Goal: Task Accomplishment & Management: Manage account settings

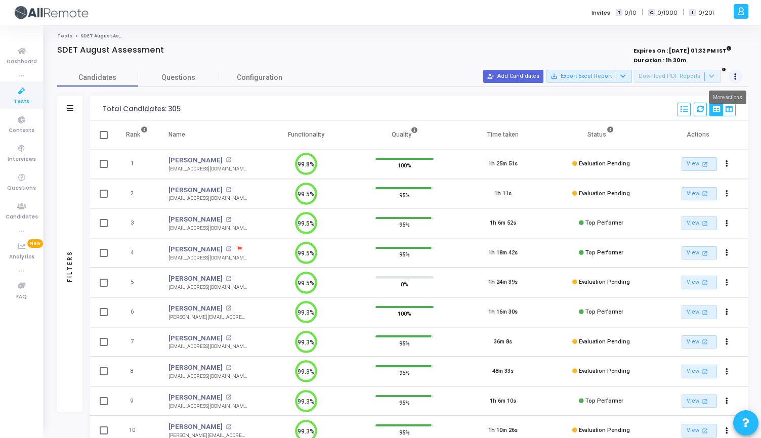
click at [736, 77] on icon at bounding box center [735, 76] width 3 height 5
click at [736, 77] on body "</div></div> R Recruiter [PERSON_NAME] Subscribe to a plan of your choice Setti…" at bounding box center [380, 219] width 761 height 438
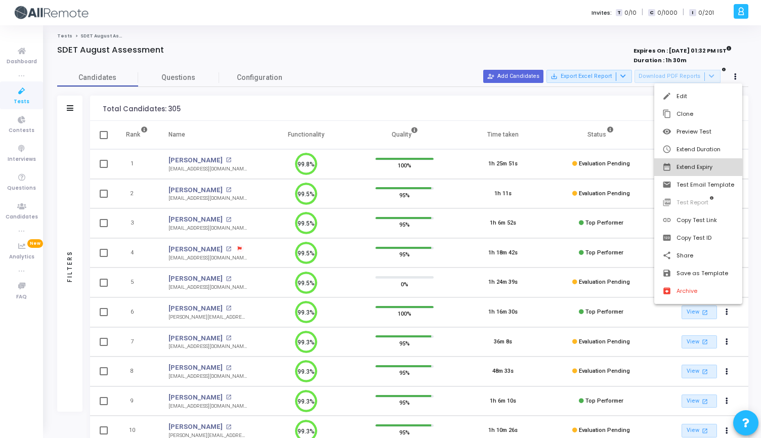
click at [689, 173] on button "date_range Extend Expiry" at bounding box center [698, 167] width 88 height 18
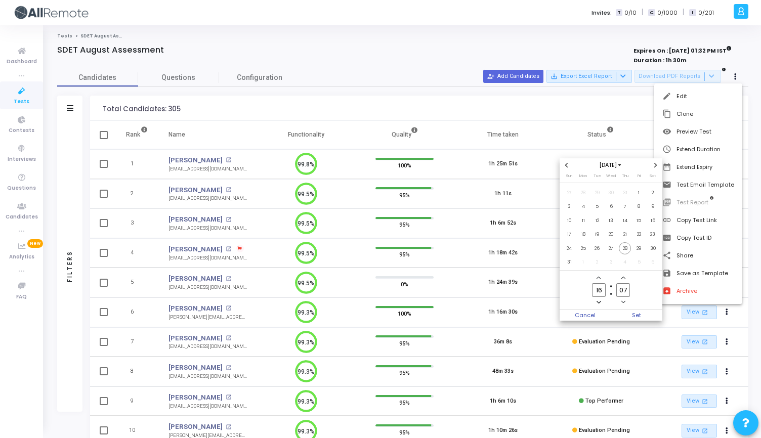
click at [654, 165] on icon "Next month" at bounding box center [655, 165] width 4 height 4
click at [599, 249] on span "30" at bounding box center [597, 248] width 13 height 13
click at [639, 317] on span "Set" at bounding box center [637, 315] width 52 height 11
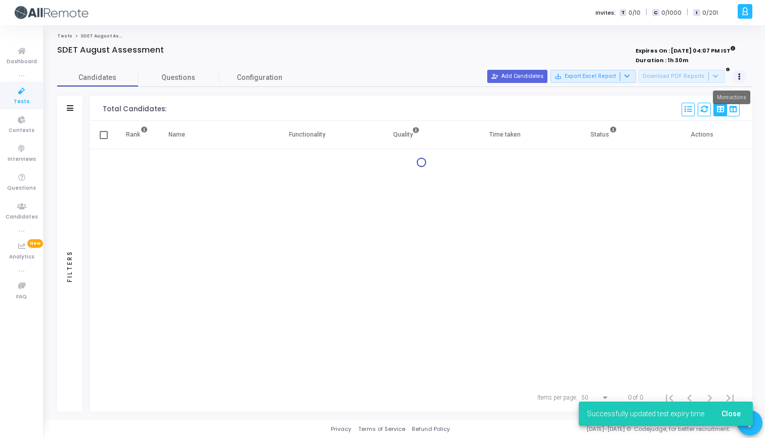
click at [742, 77] on button at bounding box center [740, 77] width 14 height 14
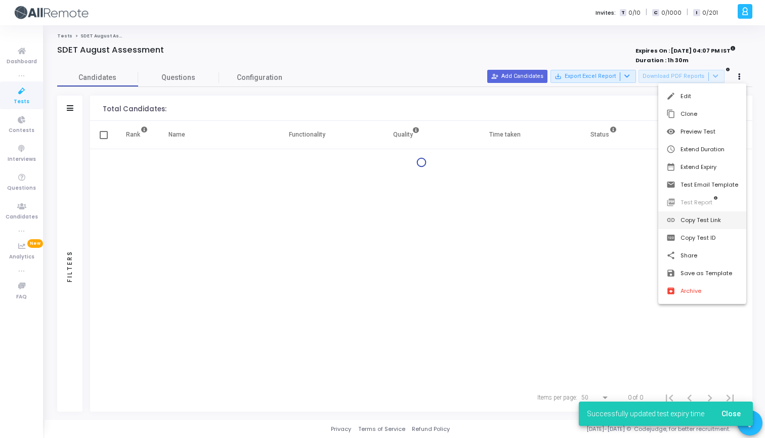
click at [691, 213] on button "link Copy Test Link" at bounding box center [702, 221] width 88 height 18
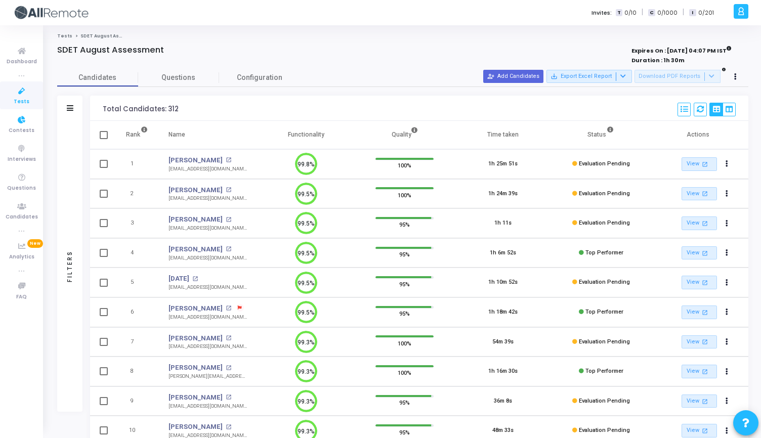
click at [19, 98] on span "Tests" at bounding box center [22, 102] width 16 height 9
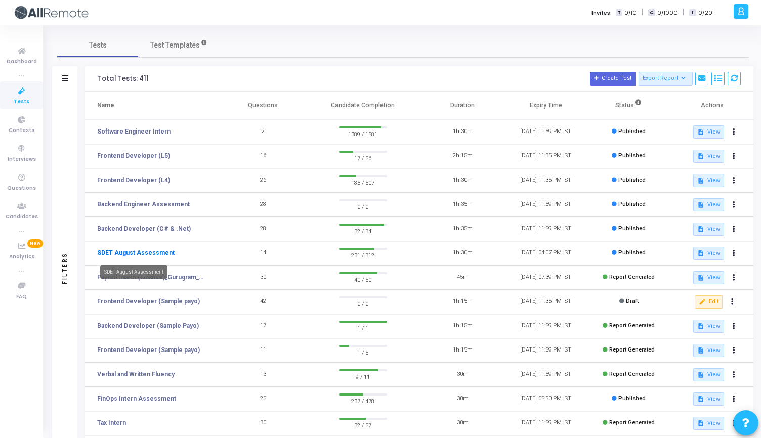
click at [129, 256] on link "SDET August Assessment" at bounding box center [135, 252] width 77 height 9
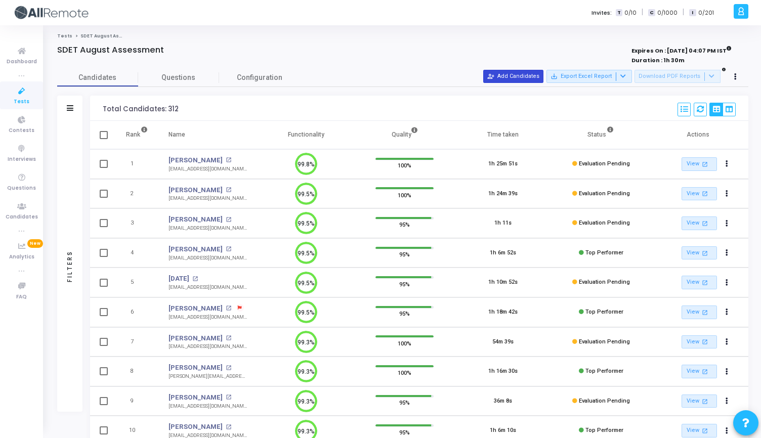
scroll to position [5, 5]
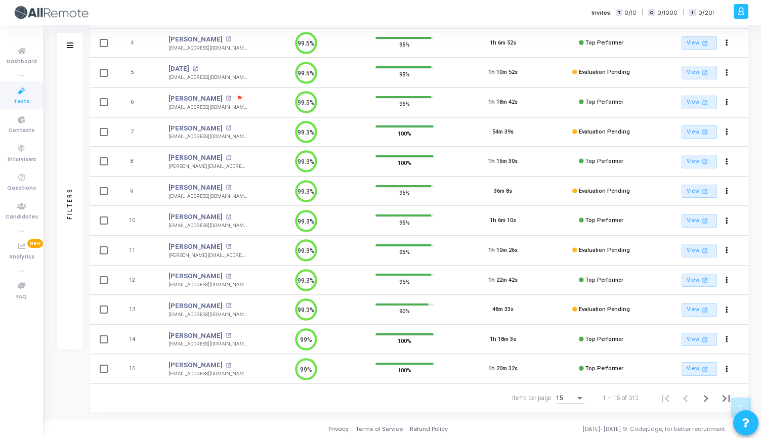
click at [574, 396] on div "15" at bounding box center [565, 398] width 19 height 7
click at [568, 389] on span "50" at bounding box center [571, 393] width 28 height 18
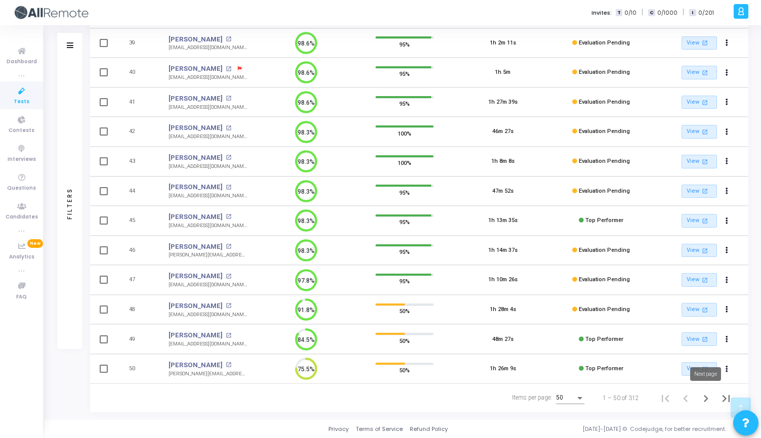
click at [713, 400] on icon "Next page" at bounding box center [706, 399] width 14 height 14
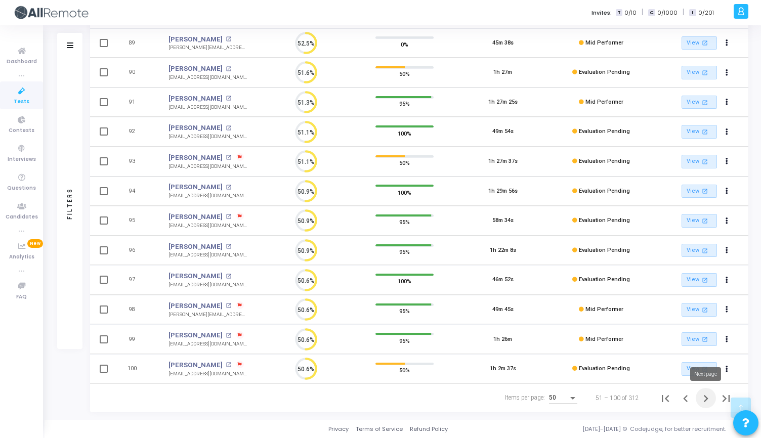
click at [703, 400] on icon "Next page" at bounding box center [706, 399] width 14 height 14
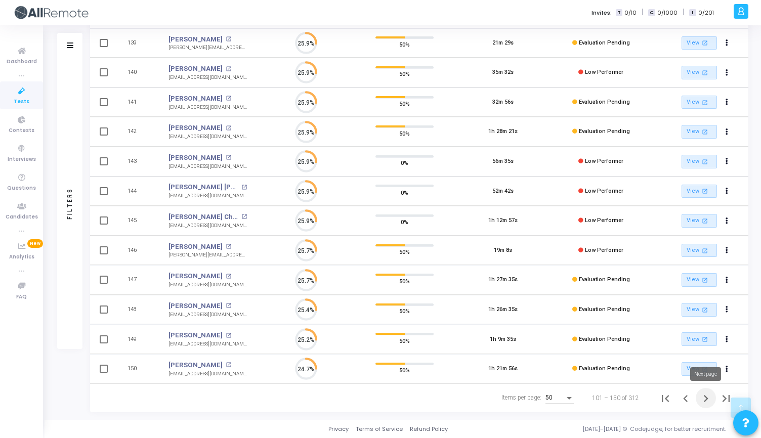
click at [704, 399] on icon "Next page" at bounding box center [706, 399] width 14 height 14
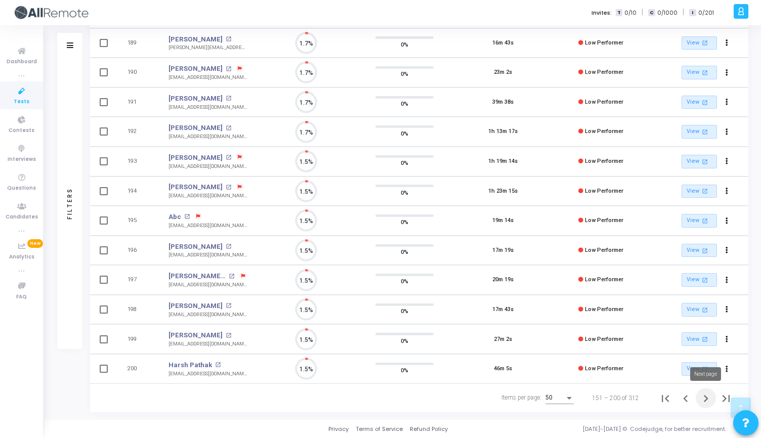
click at [702, 401] on icon "Next page" at bounding box center [706, 399] width 14 height 14
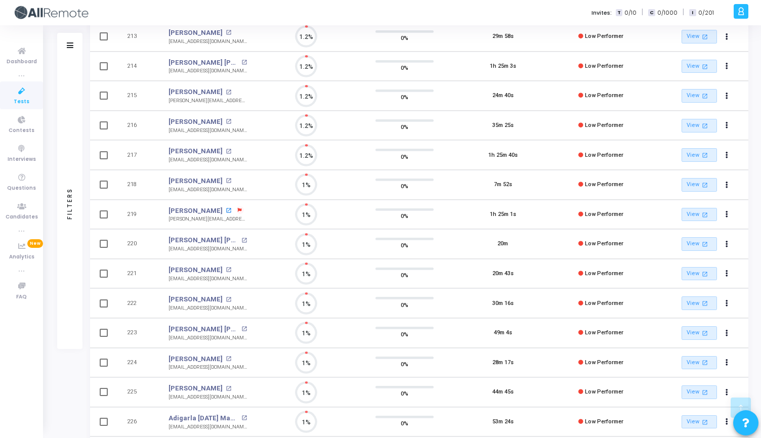
click at [226, 211] on mat-icon "open_in_new" at bounding box center [229, 211] width 6 height 6
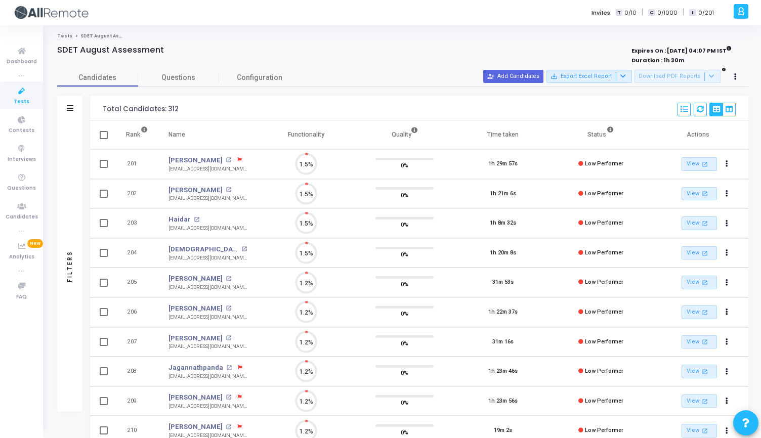
click at [20, 98] on span "Tests" at bounding box center [22, 102] width 16 height 9
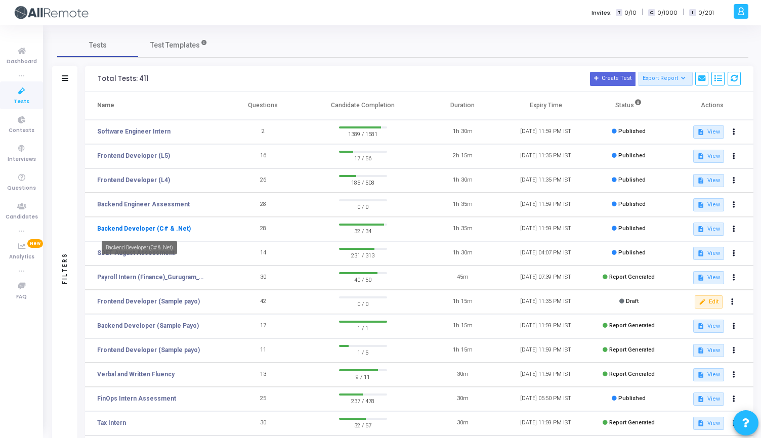
click at [142, 231] on link "Backend Developer (C# & .Net)" at bounding box center [144, 228] width 94 height 9
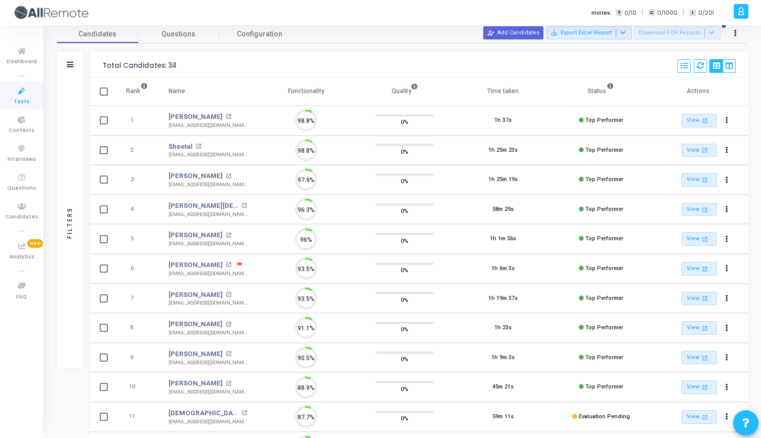
scroll to position [5, 5]
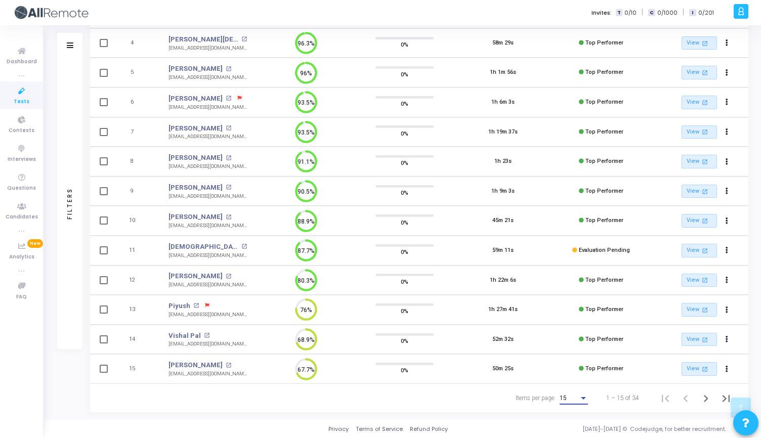
click at [579, 395] on div "Items per page:" at bounding box center [583, 398] width 9 height 8
click at [579, 395] on span "50" at bounding box center [574, 393] width 28 height 18
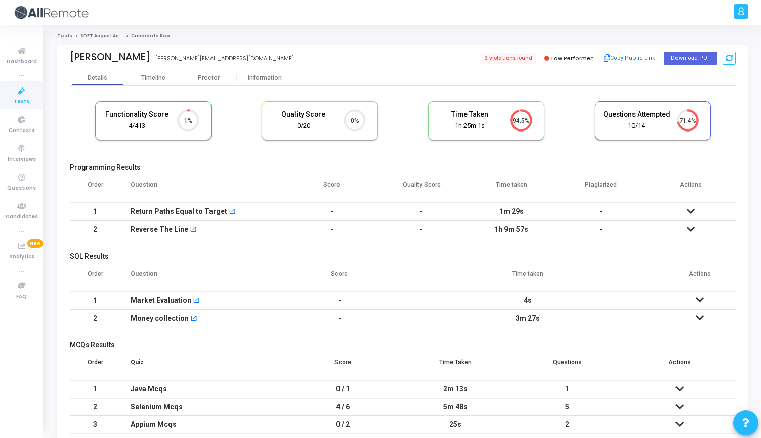
scroll to position [5, 5]
click at [211, 76] on div "Proctor" at bounding box center [209, 78] width 56 height 8
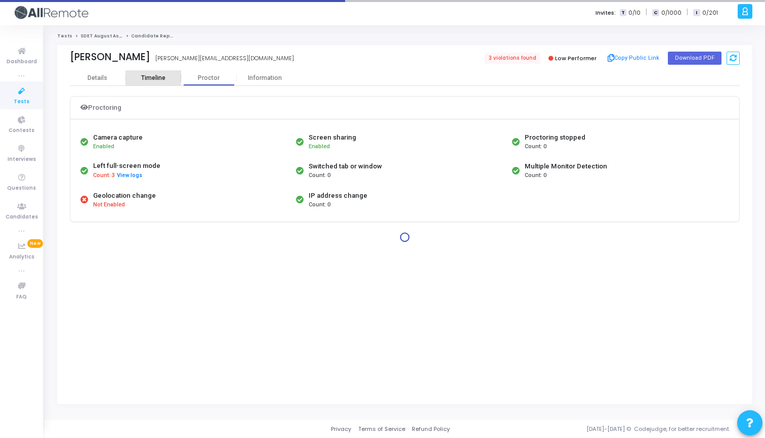
click at [165, 73] on div "Timeline" at bounding box center [154, 77] width 56 height 15
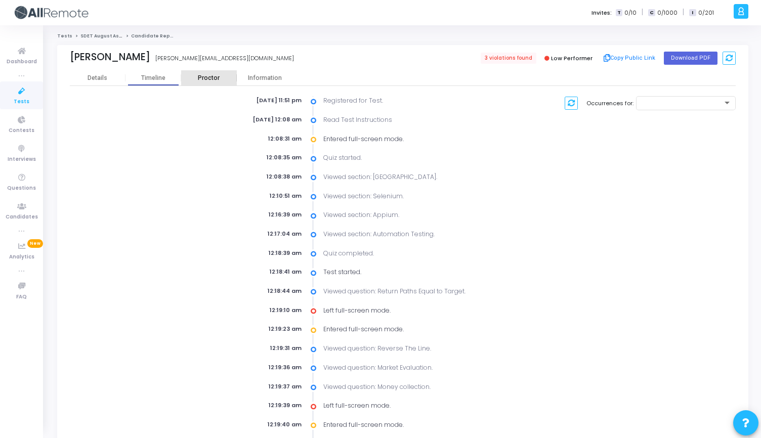
click at [221, 79] on div "Proctor" at bounding box center [209, 78] width 56 height 8
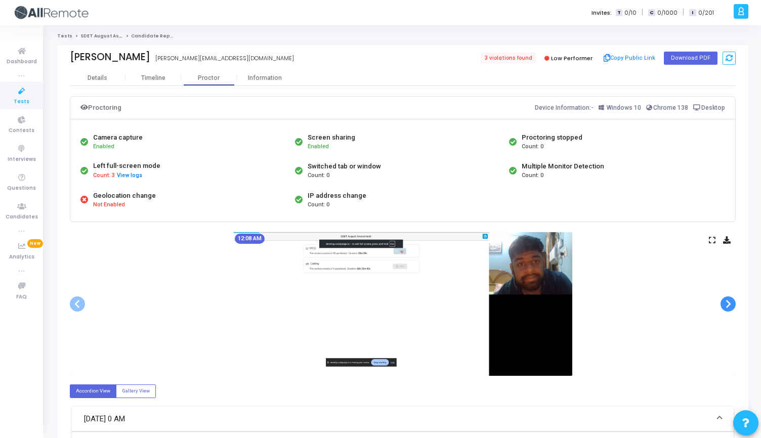
click at [728, 307] on span at bounding box center [728, 304] width 15 height 15
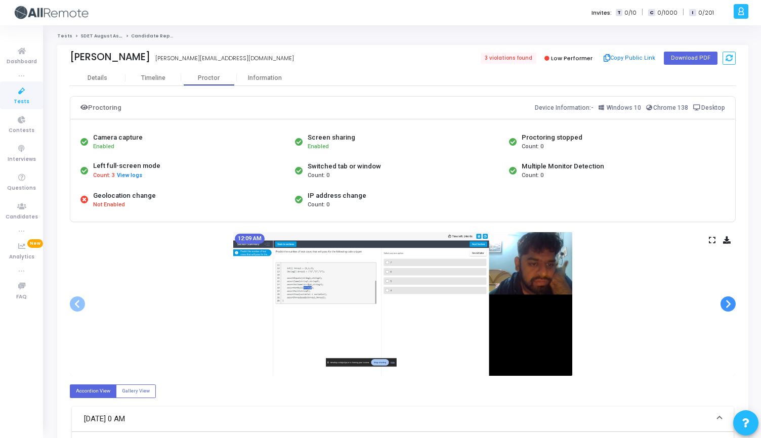
click at [728, 307] on span at bounding box center [728, 304] width 15 height 15
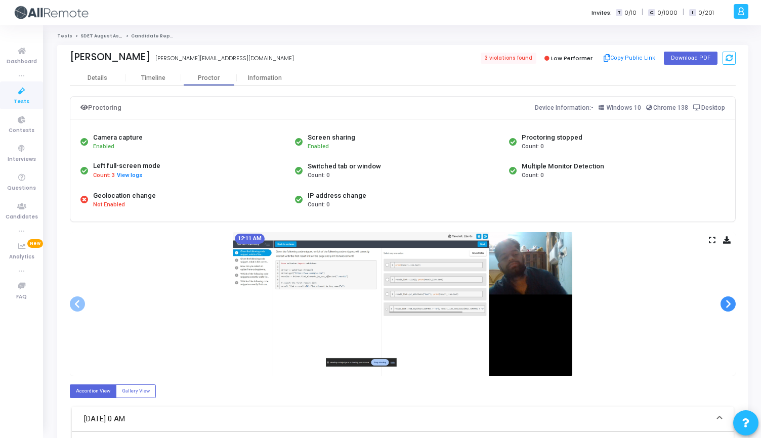
click at [728, 307] on span at bounding box center [728, 304] width 15 height 15
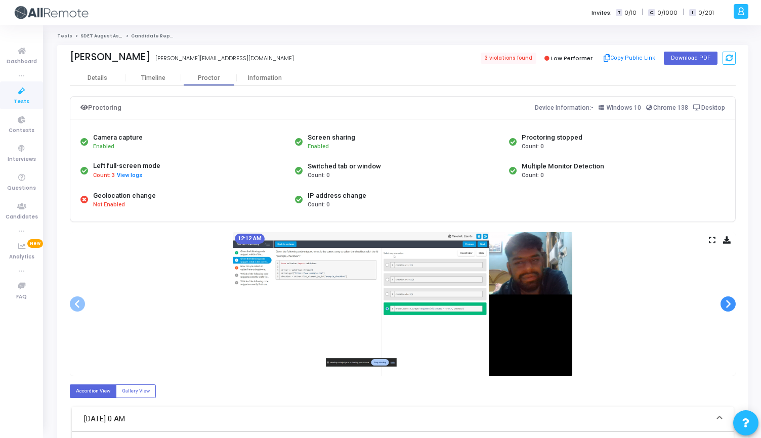
click at [728, 307] on span at bounding box center [728, 304] width 15 height 15
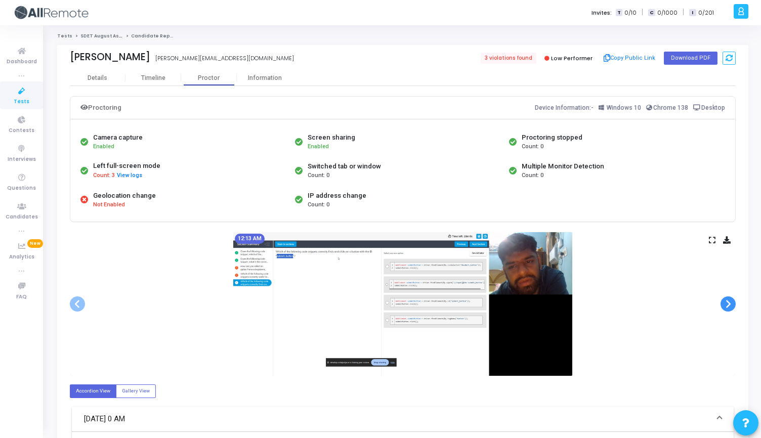
click at [728, 307] on span at bounding box center [728, 304] width 15 height 15
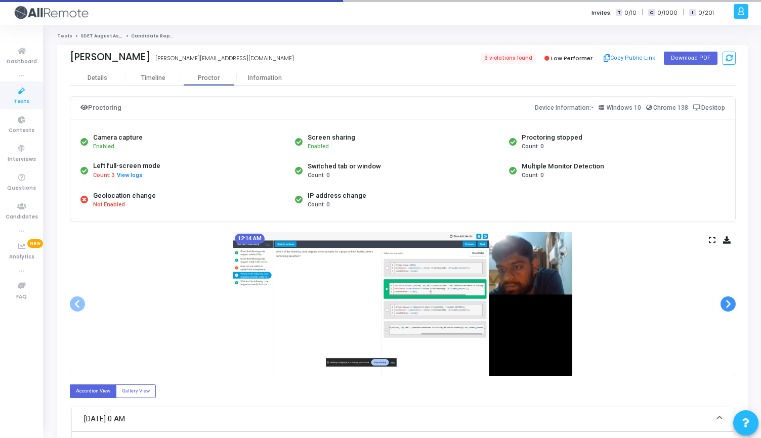
click at [728, 307] on span at bounding box center [728, 304] width 15 height 15
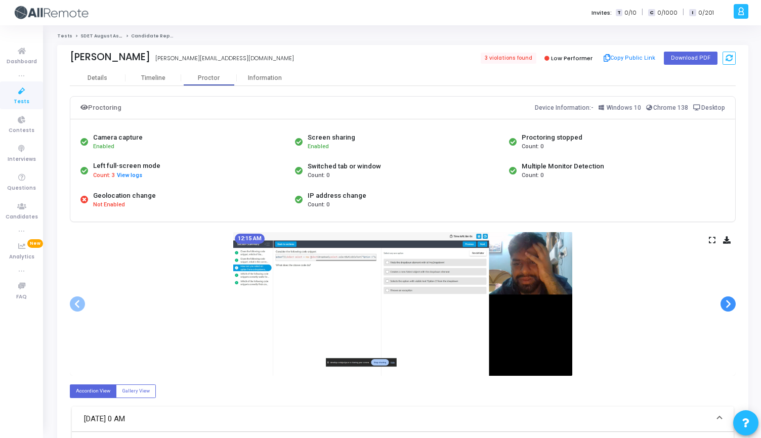
click at [728, 307] on span at bounding box center [728, 304] width 15 height 15
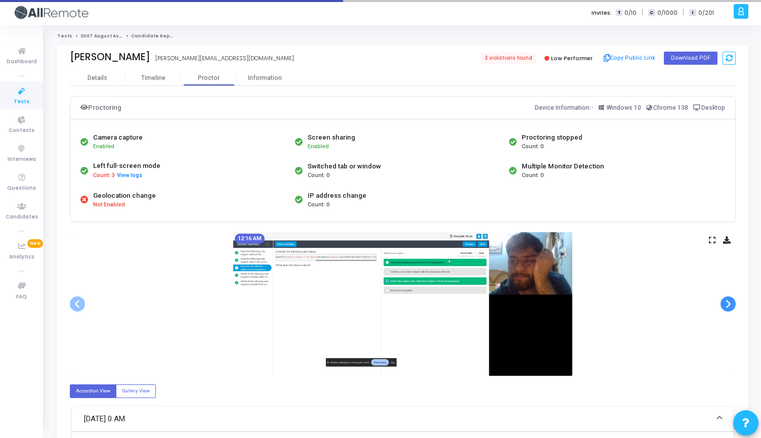
click at [728, 307] on span at bounding box center [728, 304] width 15 height 15
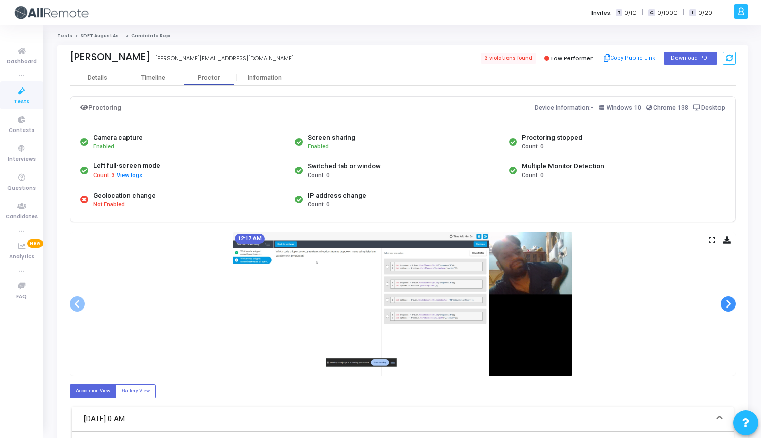
click at [728, 307] on span at bounding box center [728, 304] width 15 height 15
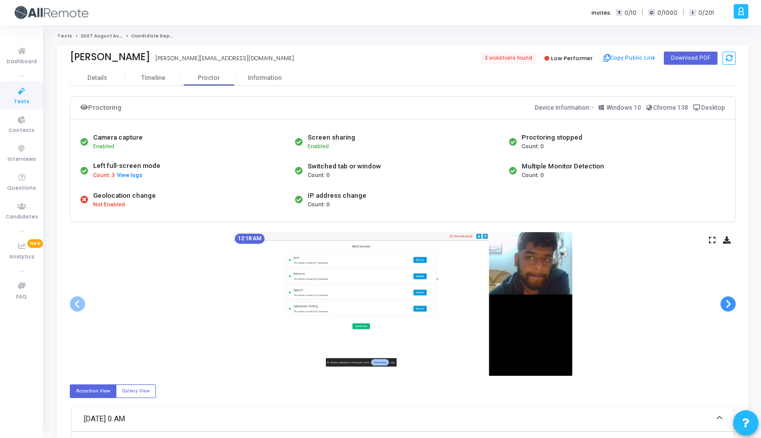
click at [728, 307] on span at bounding box center [728, 304] width 15 height 15
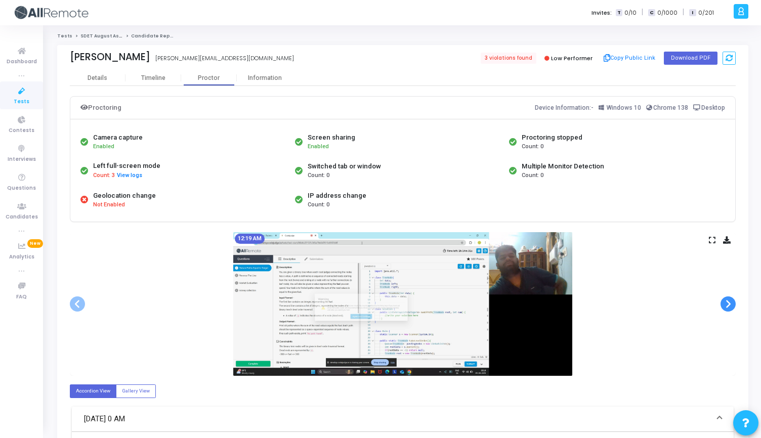
click at [728, 307] on span at bounding box center [728, 304] width 15 height 15
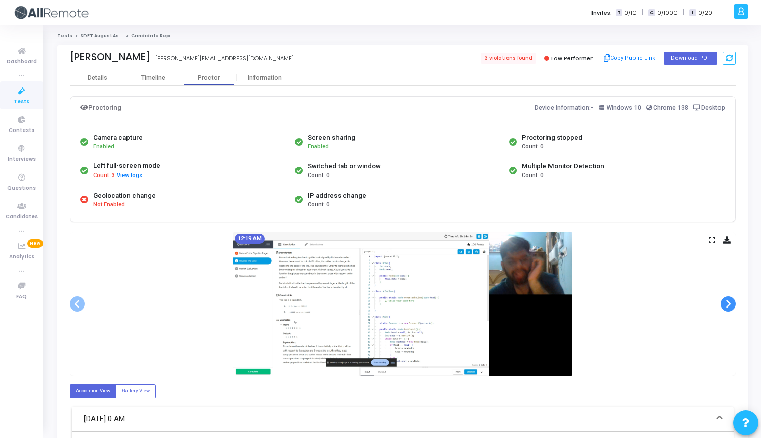
click at [728, 307] on span at bounding box center [728, 304] width 15 height 15
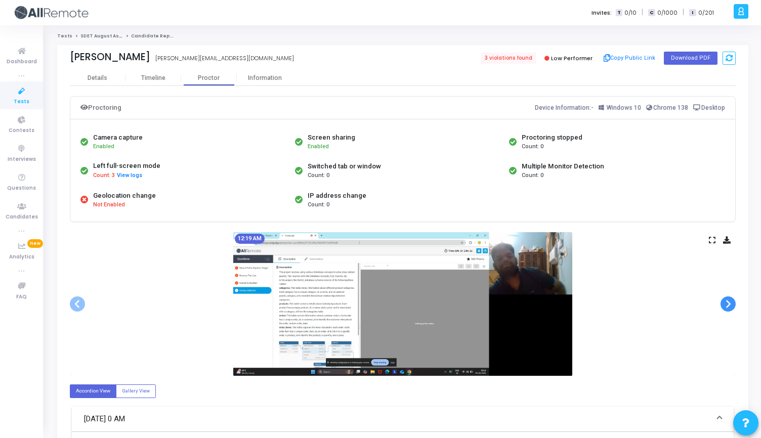
click at [728, 307] on span at bounding box center [728, 304] width 15 height 15
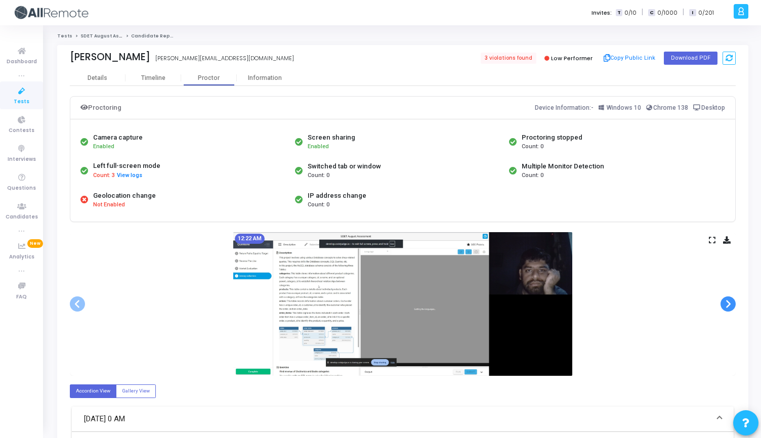
click at [728, 307] on span at bounding box center [728, 304] width 15 height 15
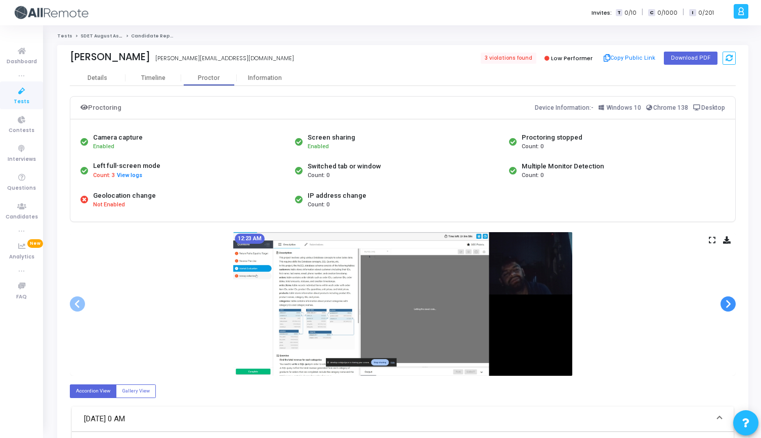
click at [728, 307] on span at bounding box center [728, 304] width 15 height 15
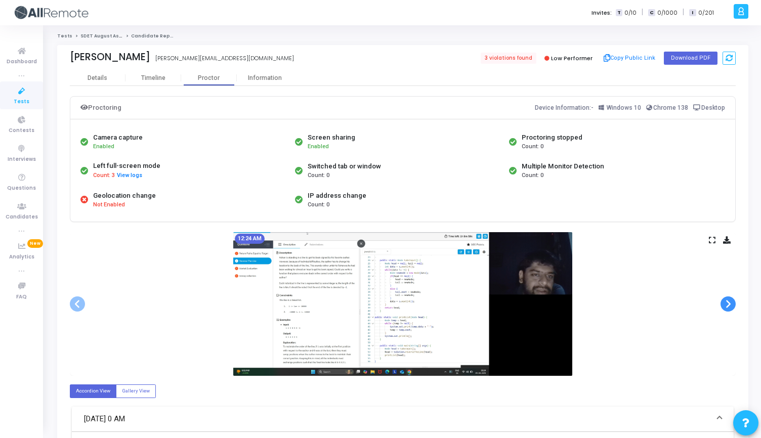
click at [728, 307] on span at bounding box center [728, 304] width 15 height 15
click at [724, 305] on span at bounding box center [728, 304] width 15 height 15
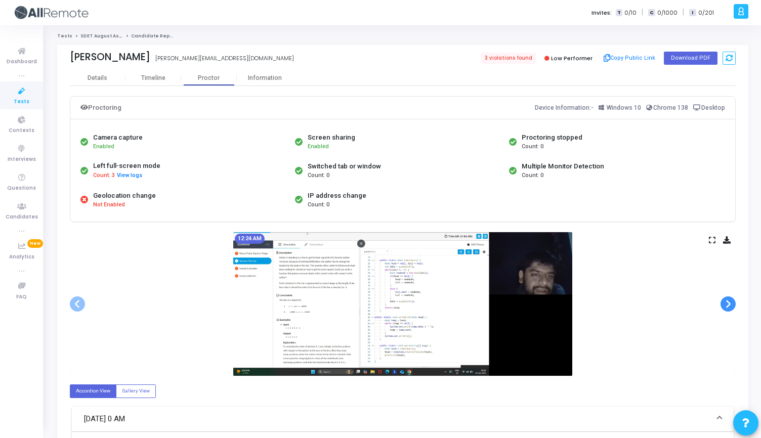
click at [724, 305] on span at bounding box center [728, 304] width 15 height 15
click at [257, 79] on div "Information" at bounding box center [265, 78] width 56 height 8
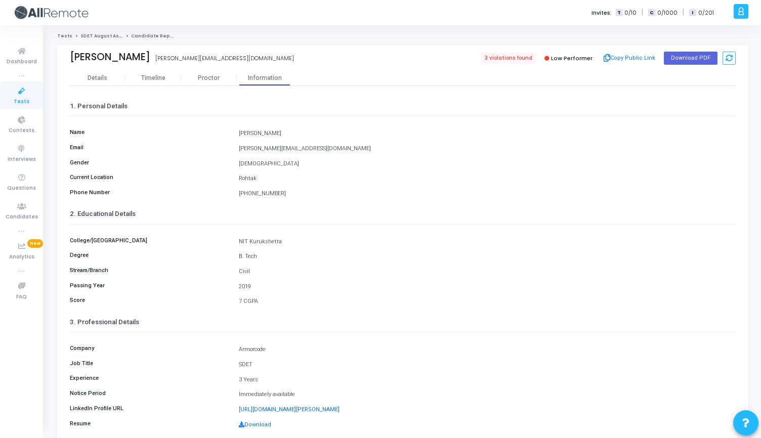
click at [221, 86] on div "1. Personal Details Name Manan Email manan.gir21@gmail.com Gender MALE Current …" at bounding box center [403, 260] width 666 height 349
click at [215, 82] on div "Proctor" at bounding box center [209, 77] width 56 height 15
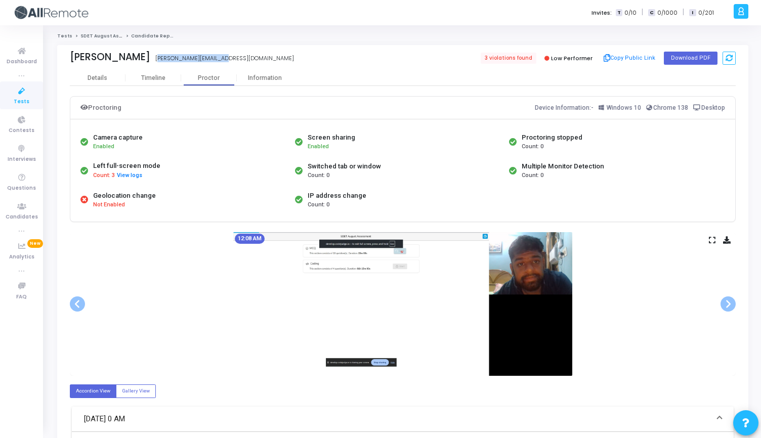
drag, startPoint x: 109, startPoint y: 58, endPoint x: 196, endPoint y: 57, distance: 86.5
click at [195, 57] on div "Manan manan.gir21@gmail.com" at bounding box center [234, 58] width 328 height 15
click at [196, 57] on div "Manan manan.gir21@gmail.com" at bounding box center [234, 58] width 328 height 15
drag, startPoint x: 194, startPoint y: 57, endPoint x: 54, endPoint y: 59, distance: 140.7
click at [53, 60] on div "Manan manan.gir21@gmail.com 3 violations found Low Performer Copy Public Link D…" at bounding box center [402, 336] width 701 height 583
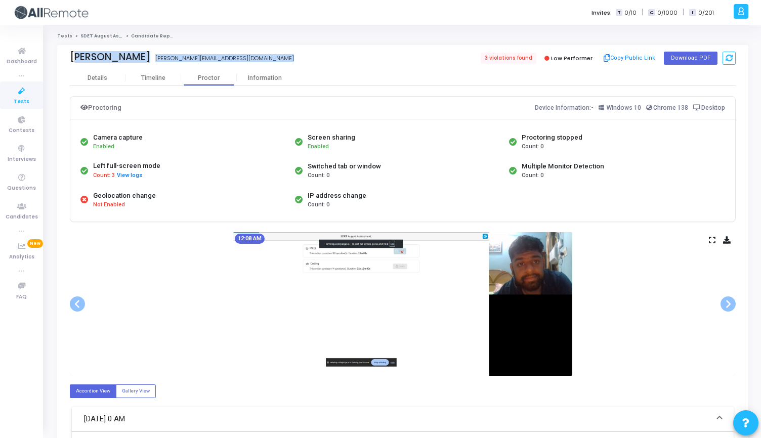
click at [55, 59] on div "Manan manan.gir21@gmail.com 3 violations found Low Performer Copy Public Link D…" at bounding box center [402, 336] width 701 height 583
drag, startPoint x: 61, startPoint y: 58, endPoint x: 224, endPoint y: 58, distance: 162.9
click at [223, 58] on div "Manan manan.gir21@gmail.com 3 violations found Low Performer Copy Public Link D…" at bounding box center [402, 57] width 691 height 25
click at [224, 58] on div "Manan manan.gir21@gmail.com" at bounding box center [234, 58] width 328 height 15
